Goal: Task Accomplishment & Management: Complete application form

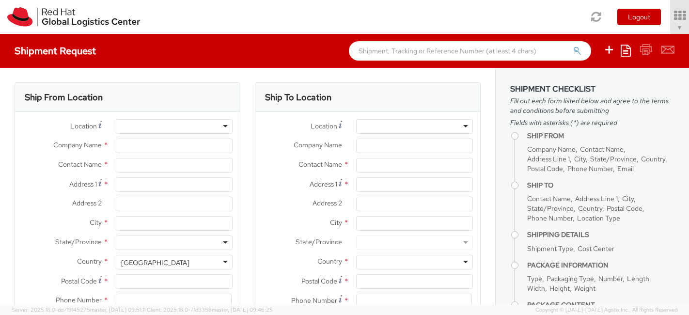
type input "Red Hat"
type input "[PERSON_NAME][DATE]"
type input "33180200907"
type input "[EMAIL_ADDRESS][DOMAIN_NAME]"
select select "488"
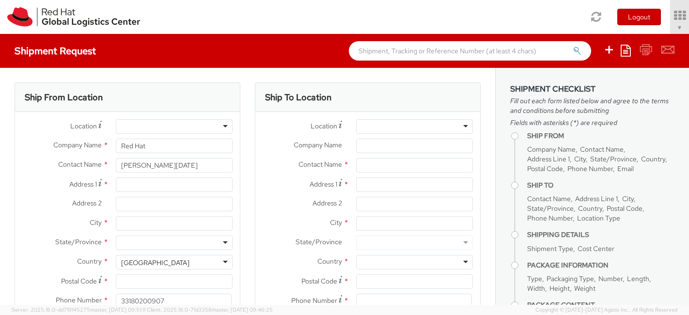
select select
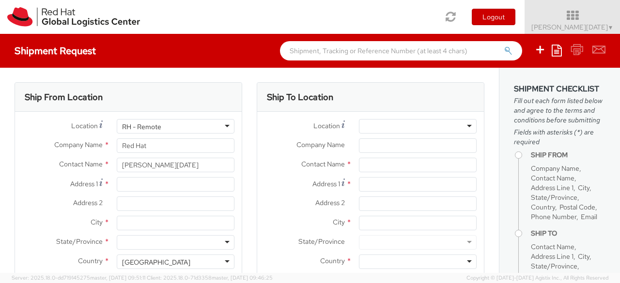
select select
